Goal: Information Seeking & Learning: Understand process/instructions

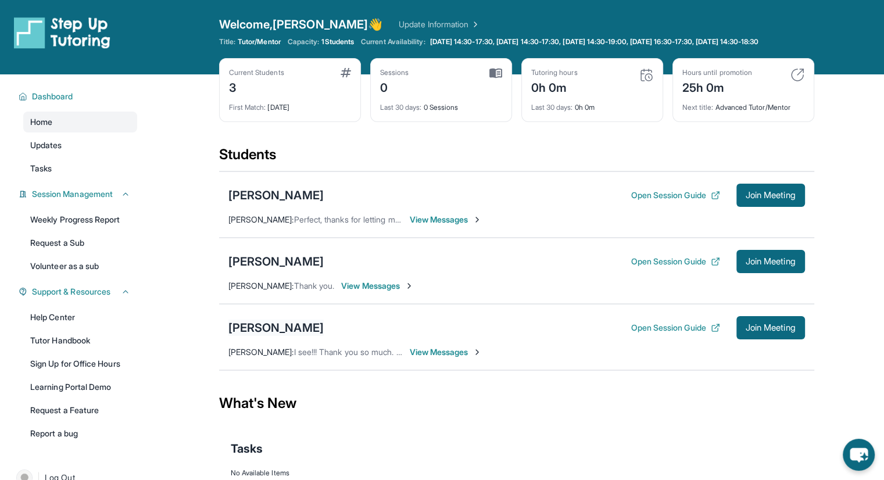
click at [248, 336] on div "[PERSON_NAME]" at bounding box center [275, 328] width 95 height 16
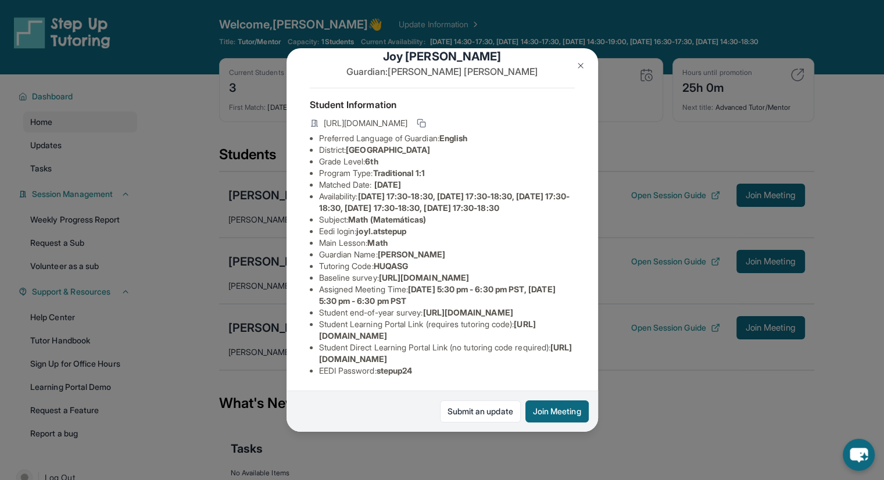
scroll to position [134, 0]
drag, startPoint x: 319, startPoint y: 350, endPoint x: 562, endPoint y: 352, distance: 243.0
click at [562, 352] on li "Student Direct Learning Portal Link (no tutoring code required) : https://stude…" at bounding box center [447, 353] width 256 height 23
copy span "https://student-portal.stepuptutoring.org/student/HUQASG"
click at [433, 307] on li "Student end-of-year survey : https://airtable.com/apprlfn8WjpjBUn2G/shrlTUKpjWE…" at bounding box center [447, 313] width 256 height 12
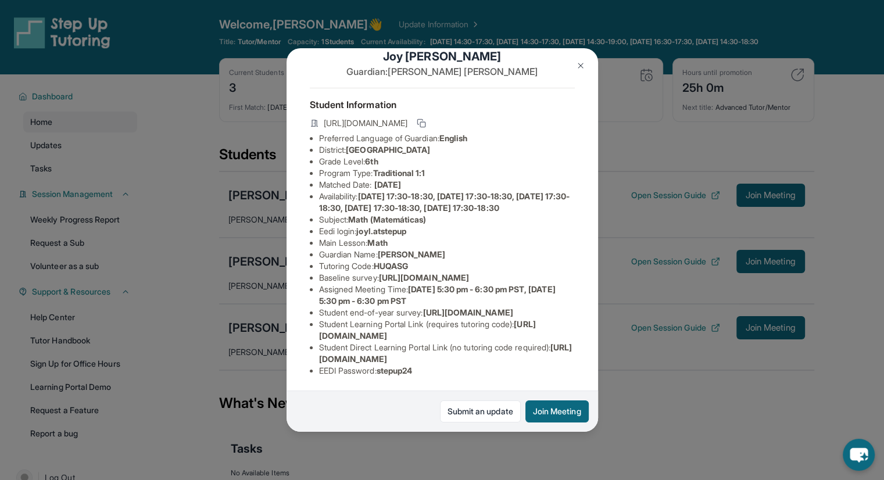
click at [647, 299] on div "Joy Lopez Guardian: Julieta Lopez Student Information https://student-portal.st…" at bounding box center [442, 240] width 884 height 480
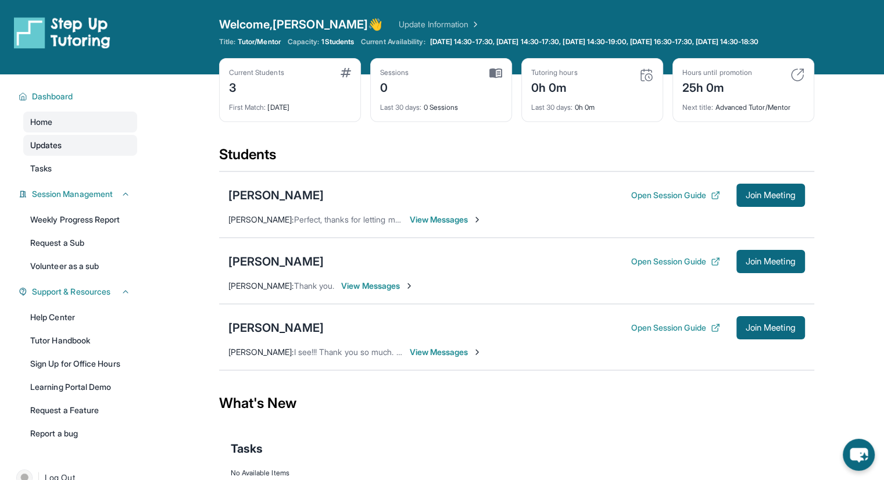
scroll to position [84, 0]
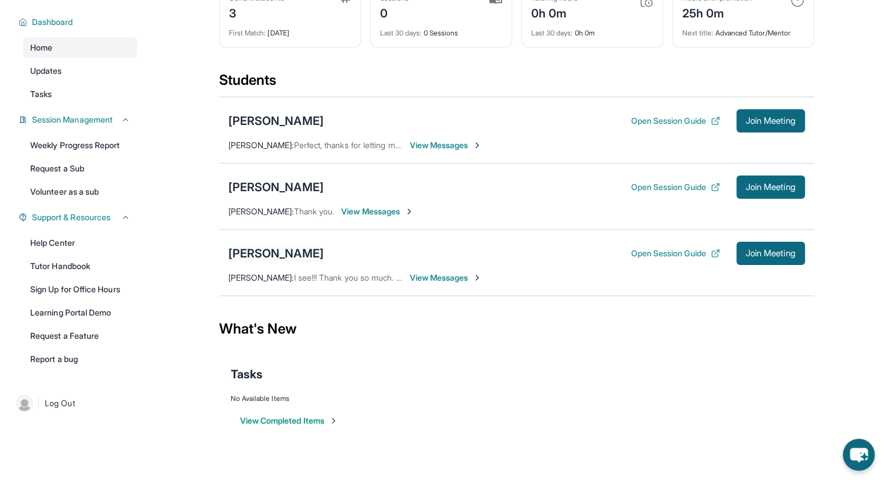
click at [269, 256] on div "[PERSON_NAME]" at bounding box center [275, 253] width 95 height 16
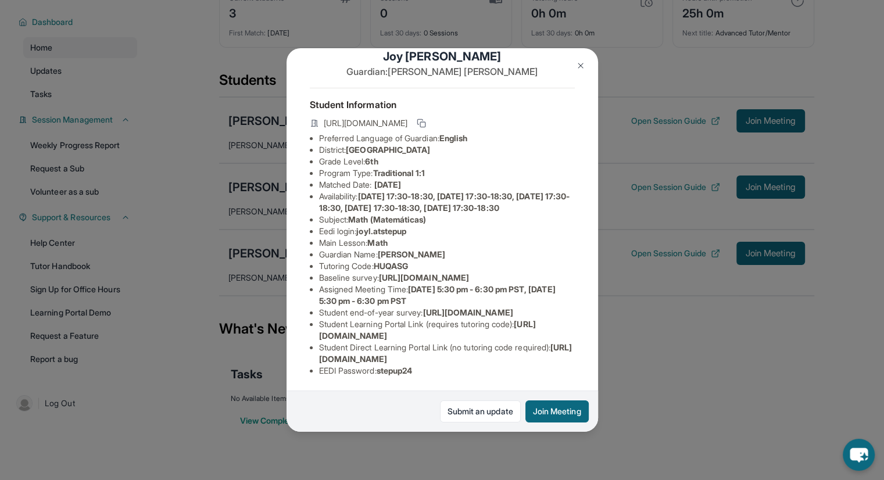
scroll to position [134, 0]
click at [580, 66] on img at bounding box center [580, 65] width 9 height 9
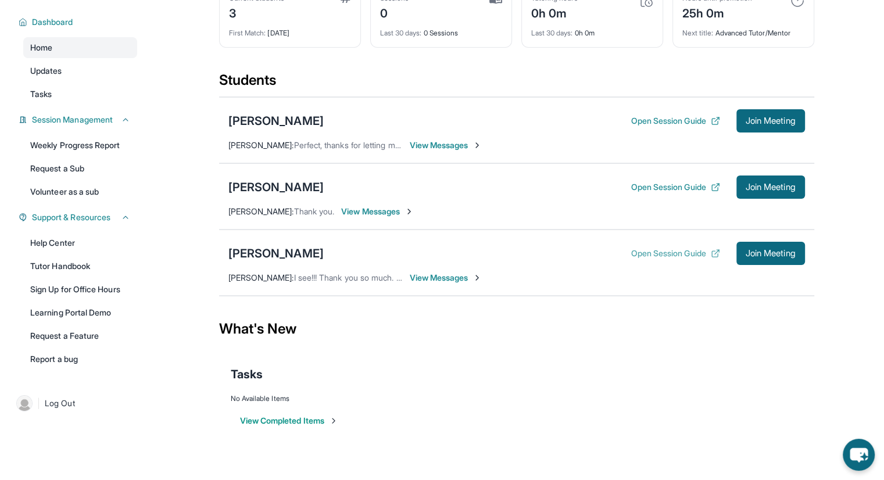
click at [653, 251] on button "Open Session Guide" at bounding box center [675, 254] width 89 height 12
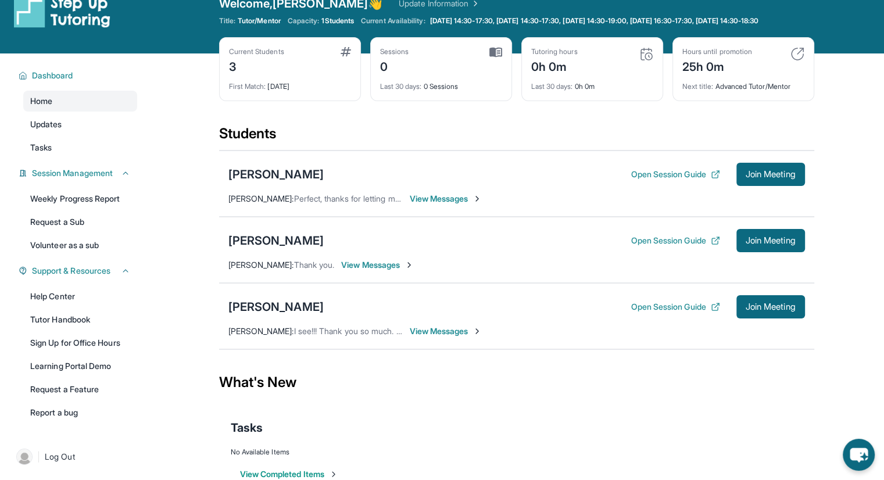
scroll to position [21, 0]
click at [266, 181] on div "[PERSON_NAME]" at bounding box center [275, 174] width 95 height 16
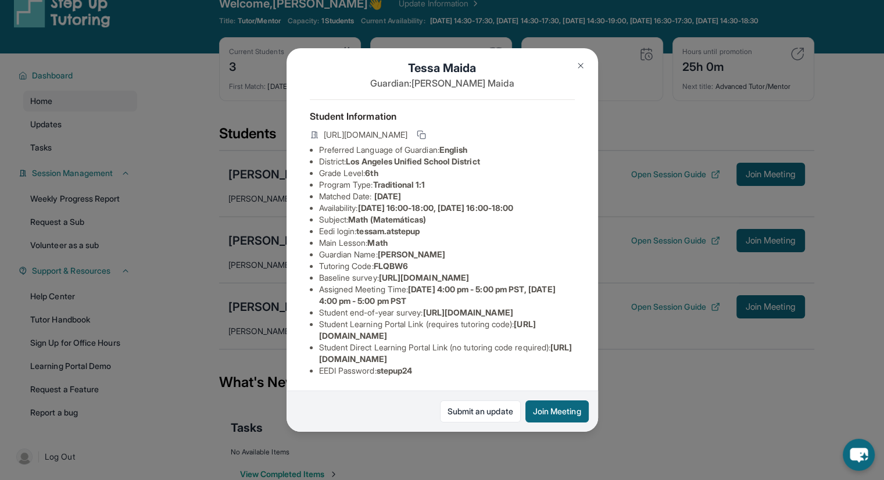
scroll to position [111, 0]
click at [574, 66] on button at bounding box center [580, 65] width 23 height 23
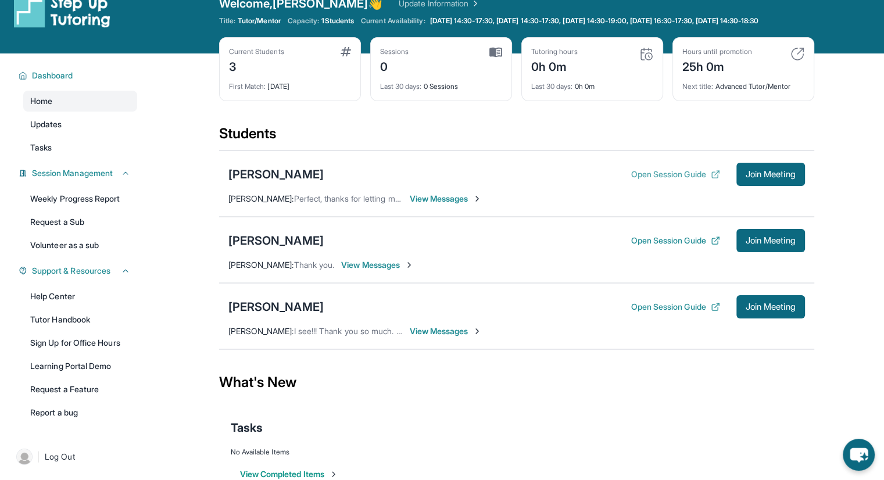
click at [642, 180] on button "Open Session Guide" at bounding box center [675, 175] width 89 height 12
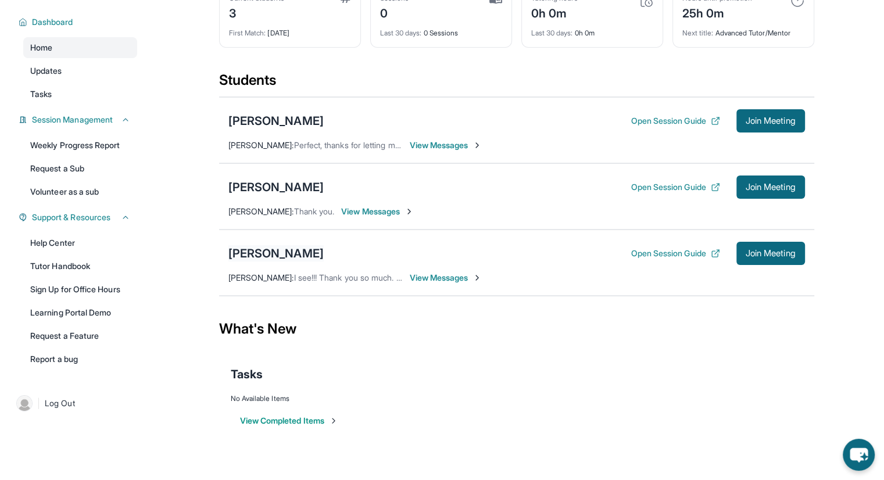
click at [251, 255] on div "[PERSON_NAME]" at bounding box center [275, 253] width 95 height 16
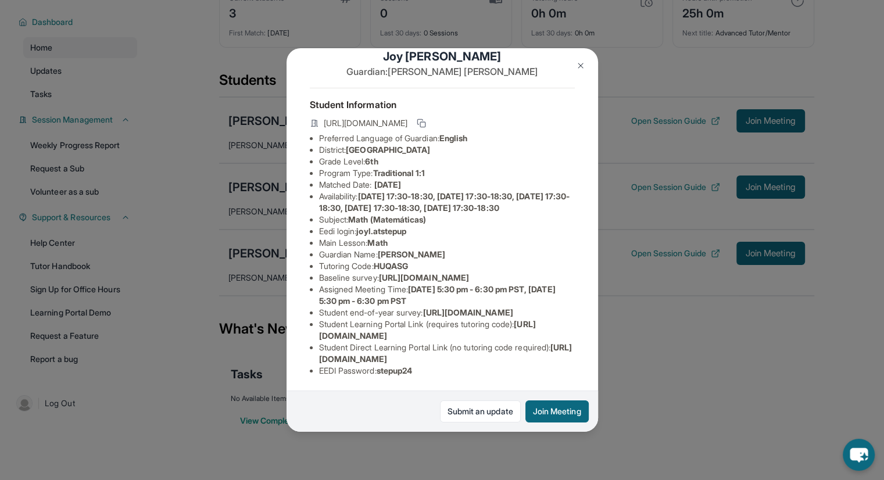
scroll to position [134, 0]
click at [581, 67] on img at bounding box center [580, 65] width 9 height 9
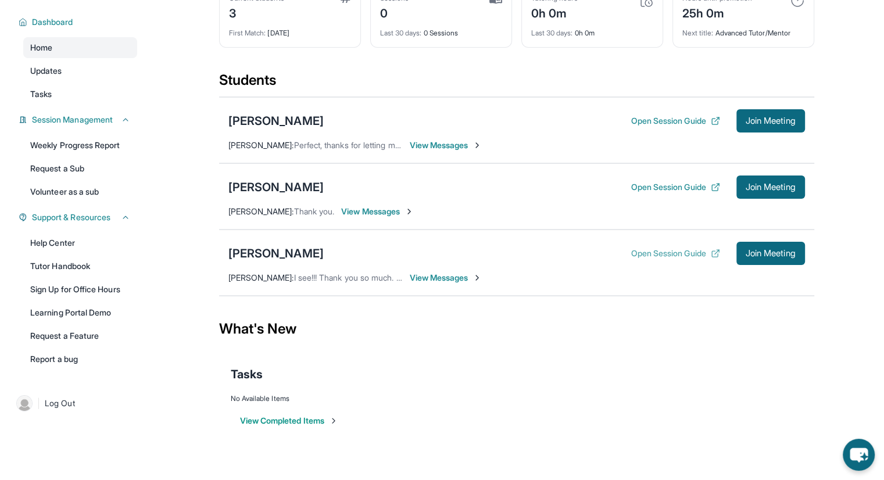
click at [653, 253] on button "Open Session Guide" at bounding box center [675, 254] width 89 height 12
click at [69, 237] on link "Help Center" at bounding box center [80, 243] width 114 height 21
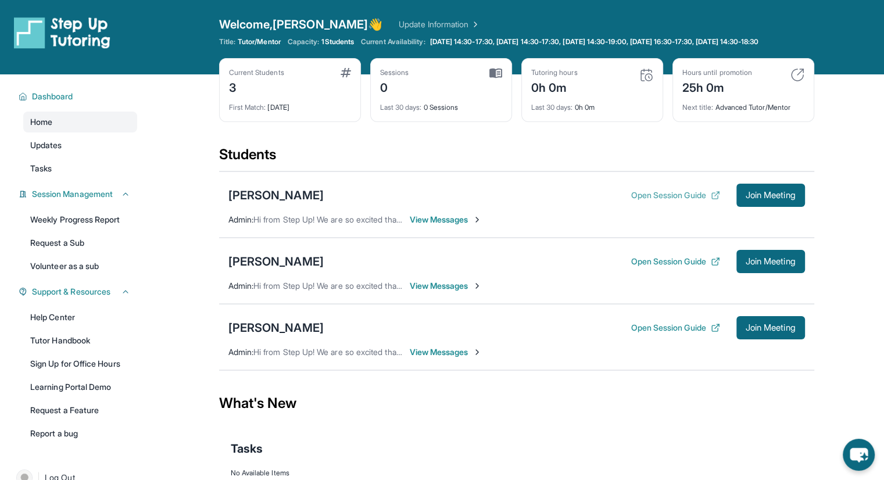
click at [637, 201] on button "Open Session Guide" at bounding box center [675, 196] width 89 height 12
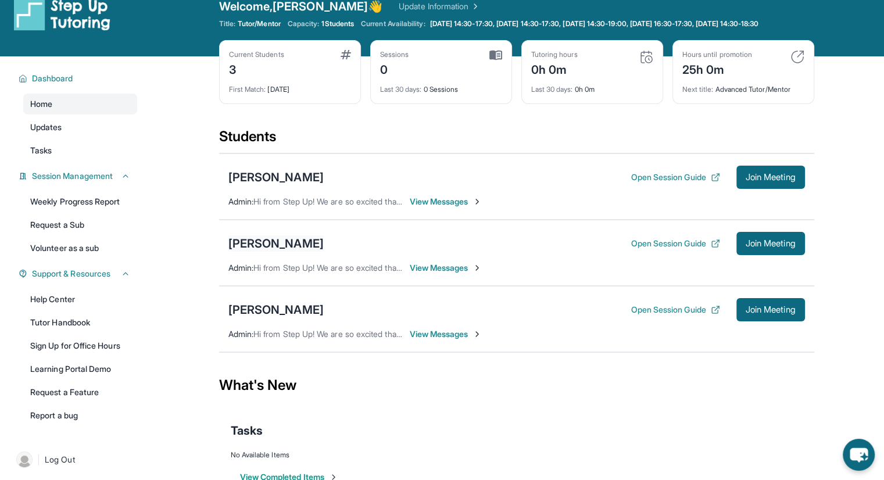
click at [273, 252] on div "[PERSON_NAME]" at bounding box center [275, 243] width 95 height 16
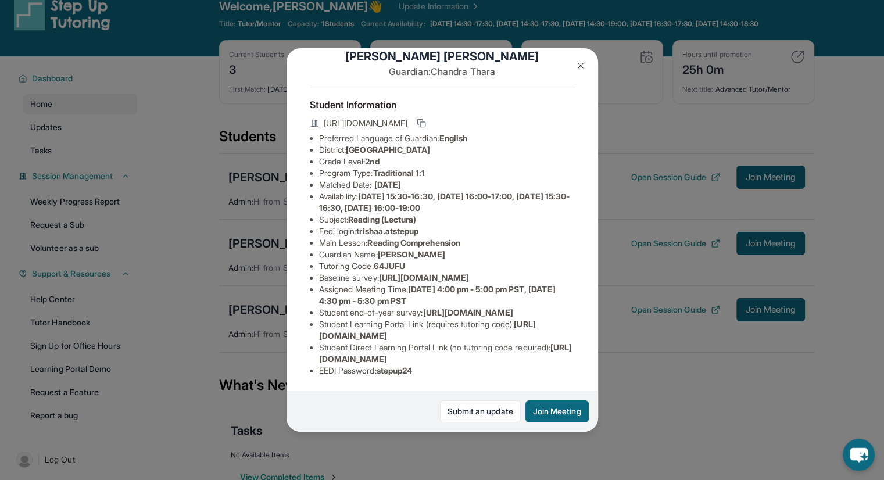
scroll to position [0, 0]
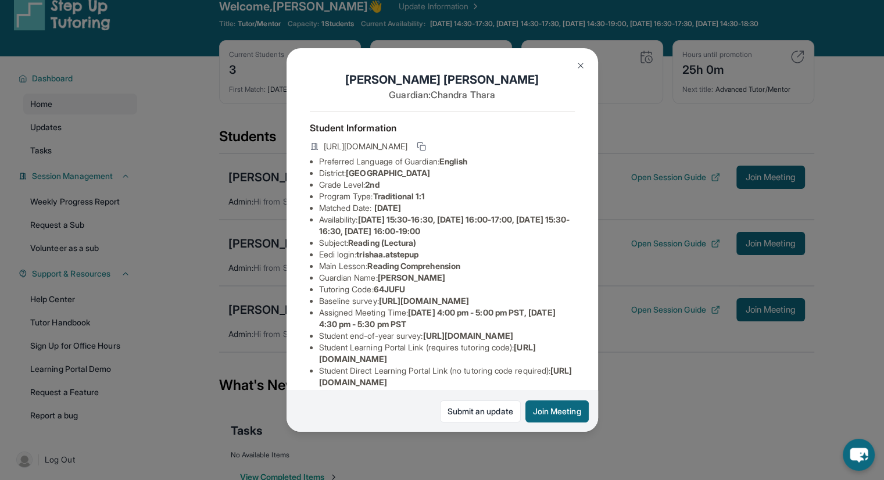
click at [579, 66] on img at bounding box center [580, 65] width 9 height 9
